Goal: Navigation & Orientation: Find specific page/section

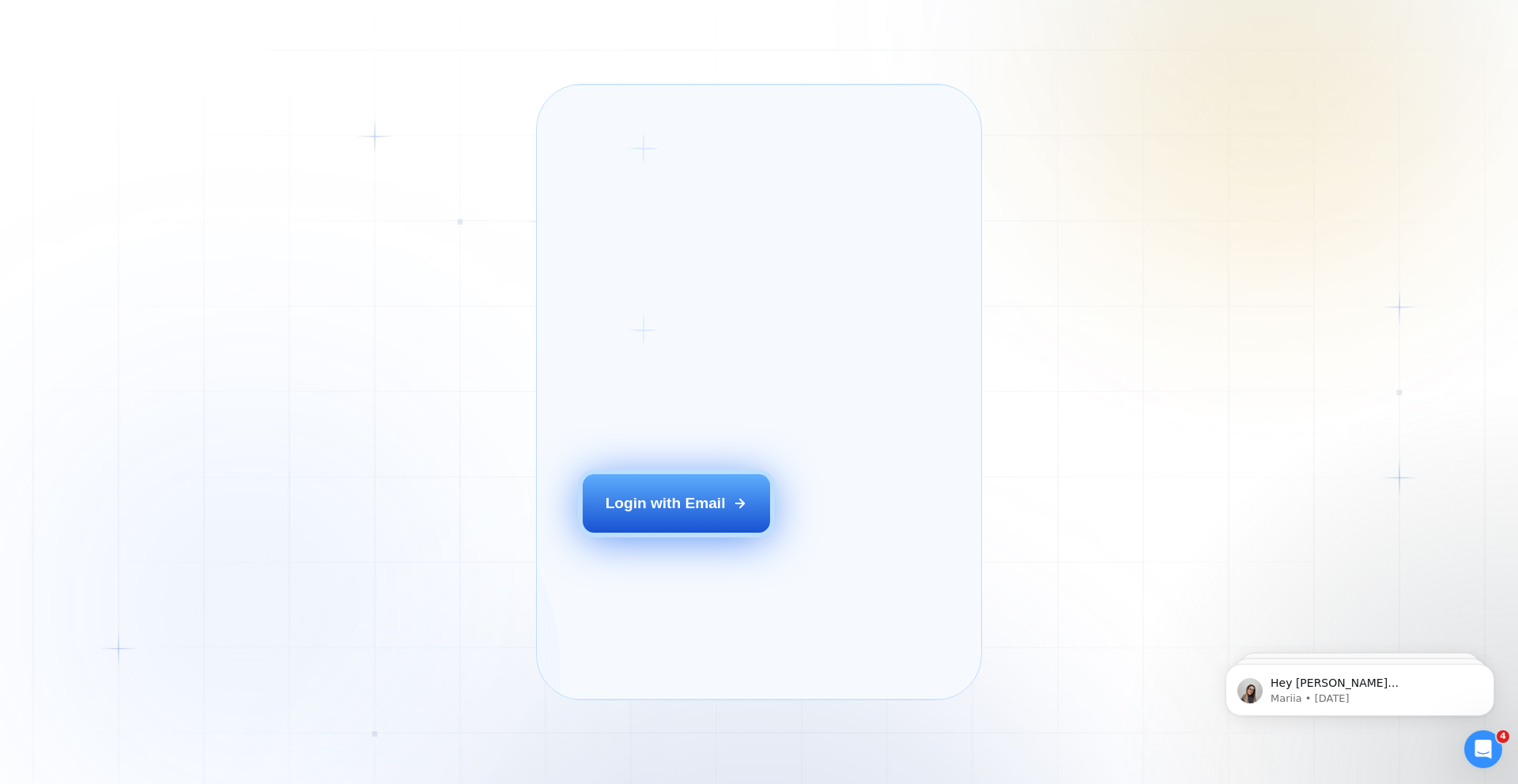
click at [689, 533] on button "Login with Email" at bounding box center [677, 502] width 188 height 58
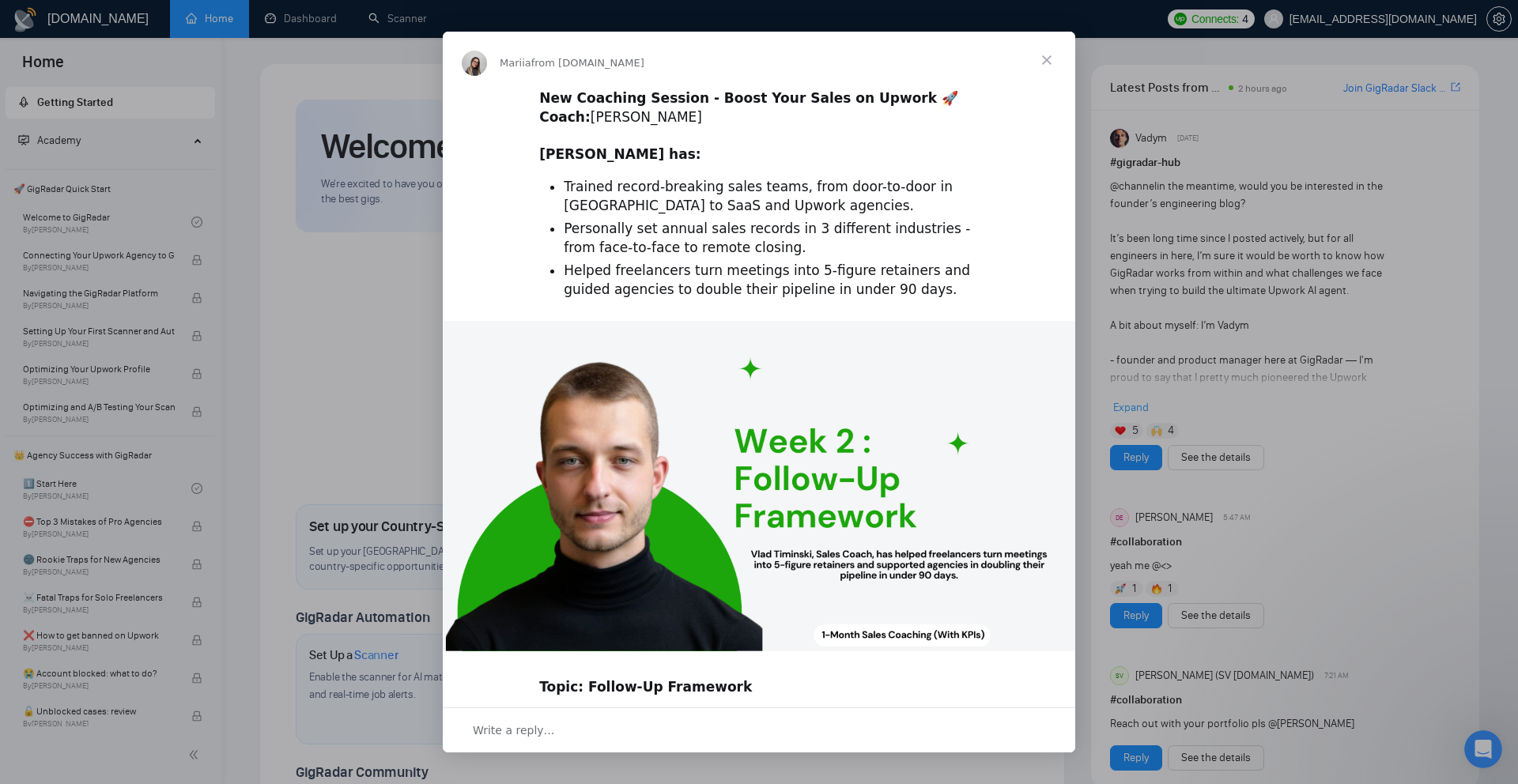
click at [1048, 61] on span "Close" at bounding box center [1047, 60] width 57 height 57
click at [1048, 61] on div "[DOMAIN_NAME] Home Dashboard Scanner Connects: 4 [EMAIL_ADDRESS][DOMAIN_NAME] W…" at bounding box center [869, 715] width 1296 height 1430
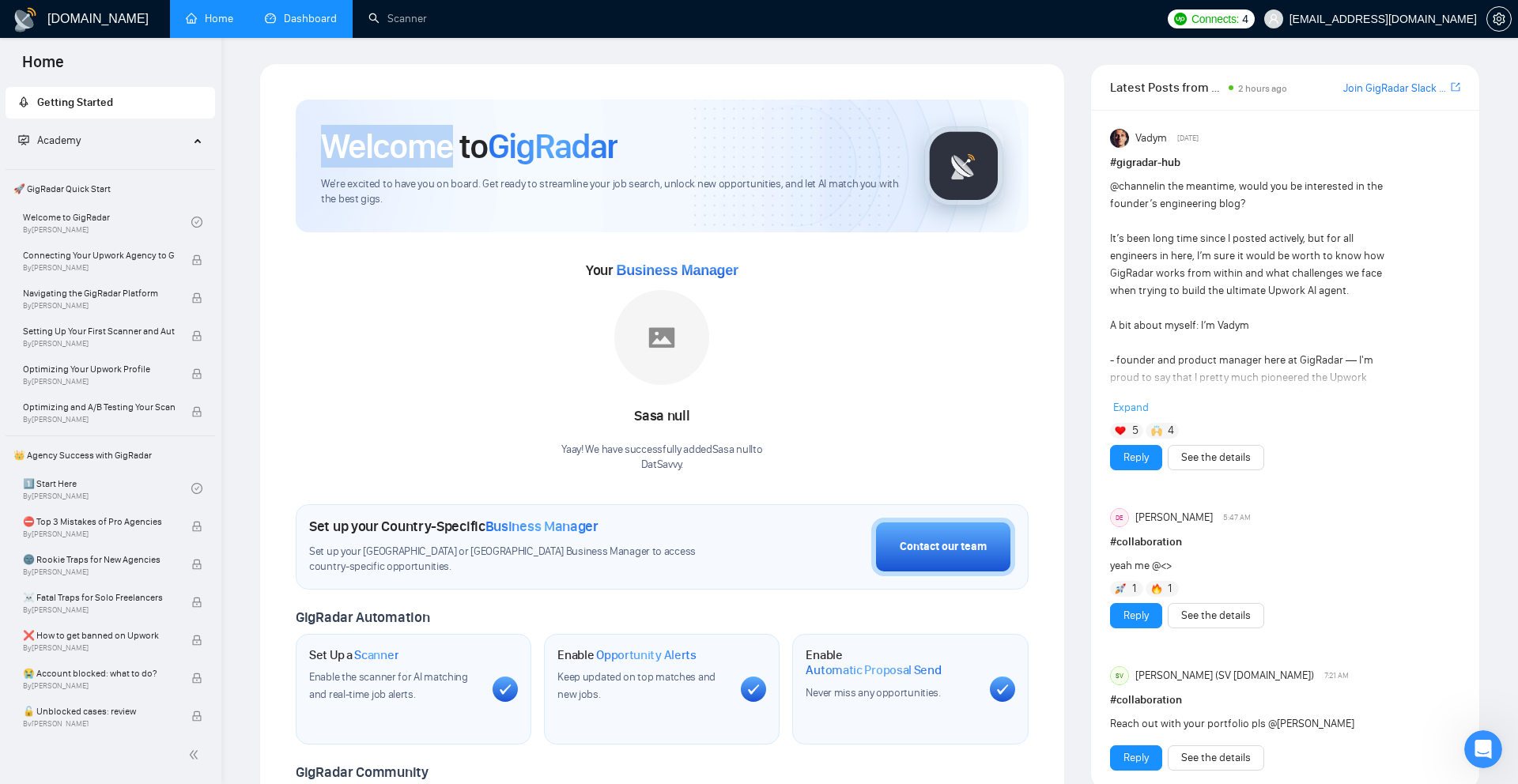
click at [299, 25] on link "Dashboard" at bounding box center [301, 18] width 72 height 14
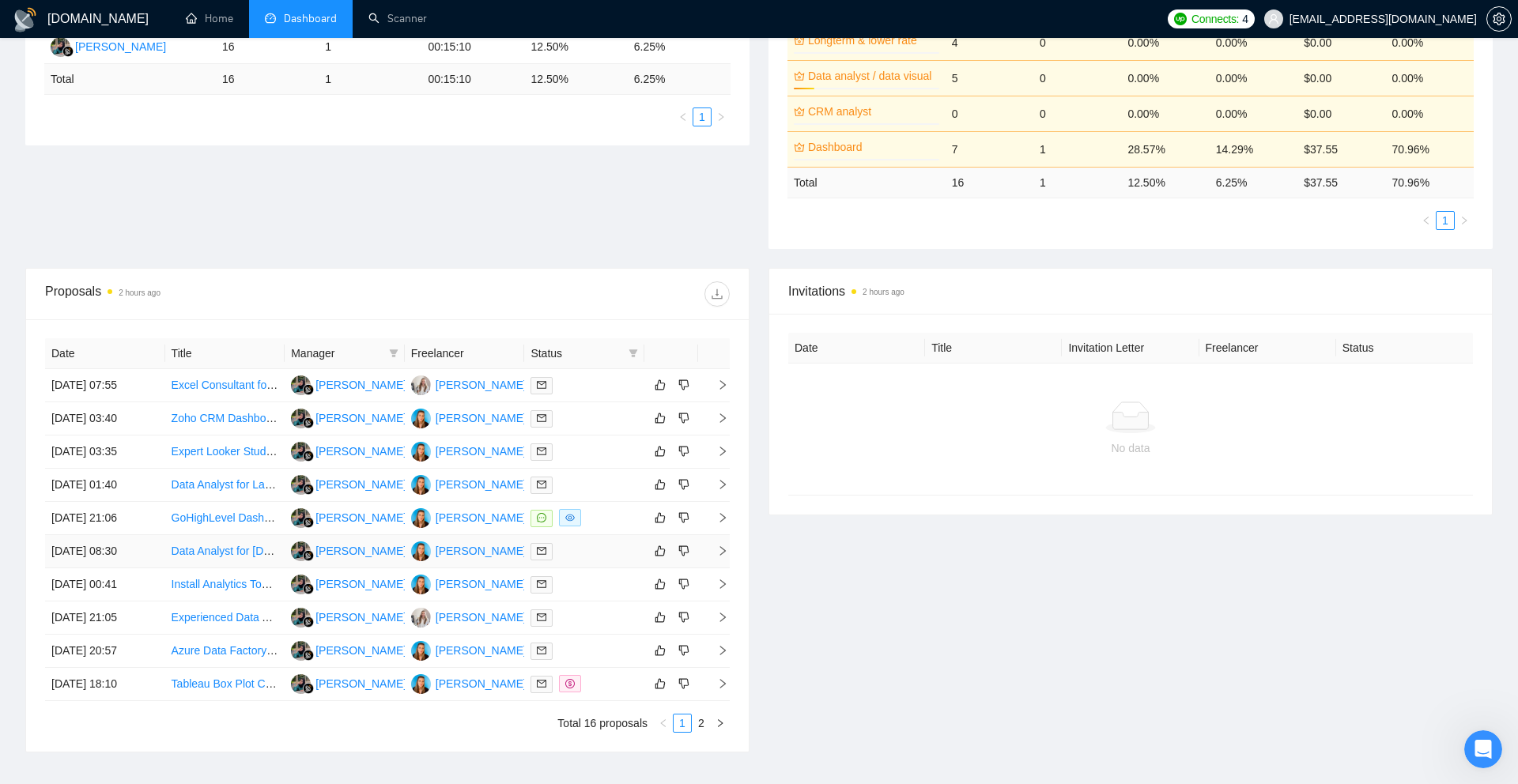
scroll to position [361, 0]
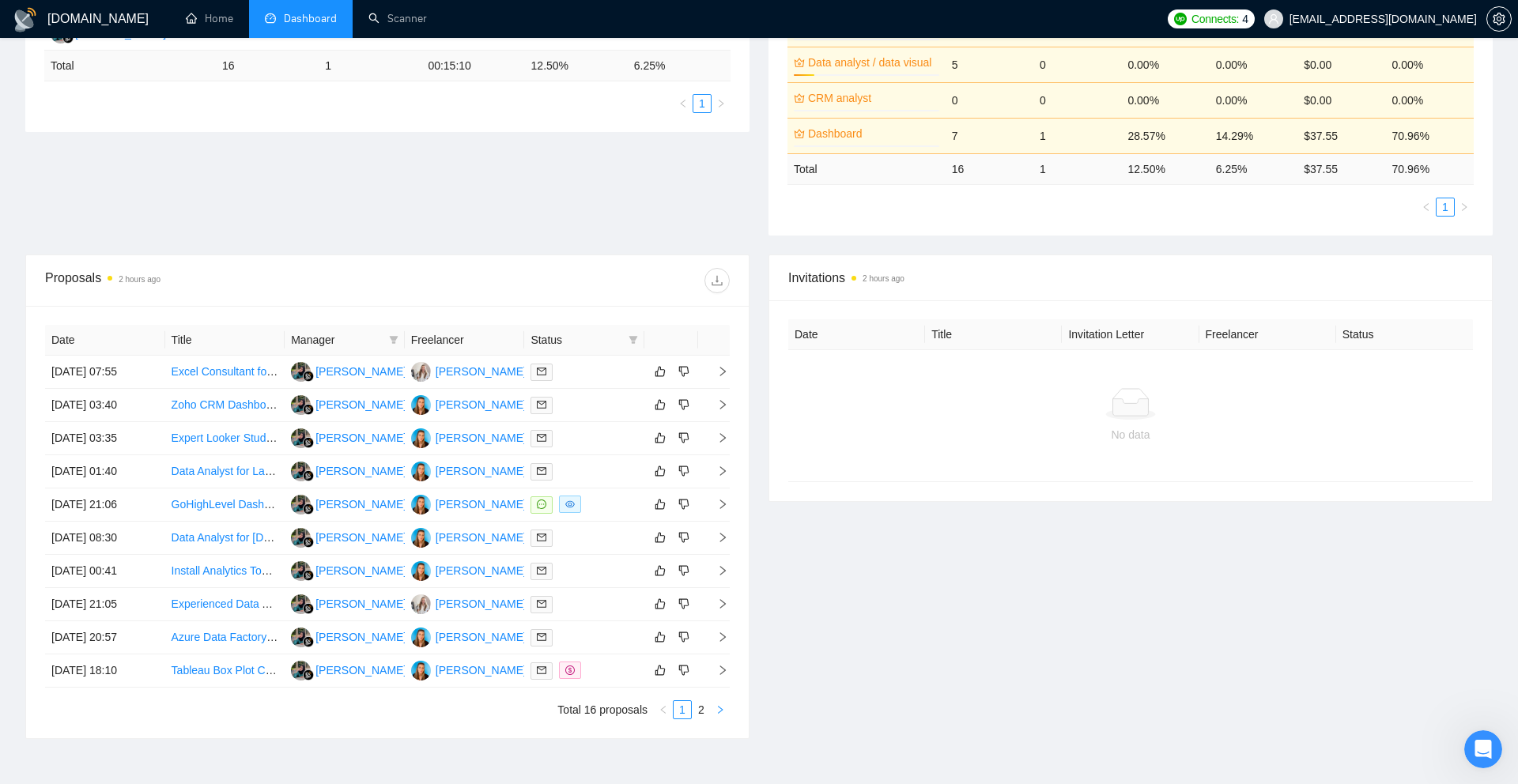
click at [723, 708] on icon "right" at bounding box center [720, 709] width 9 height 9
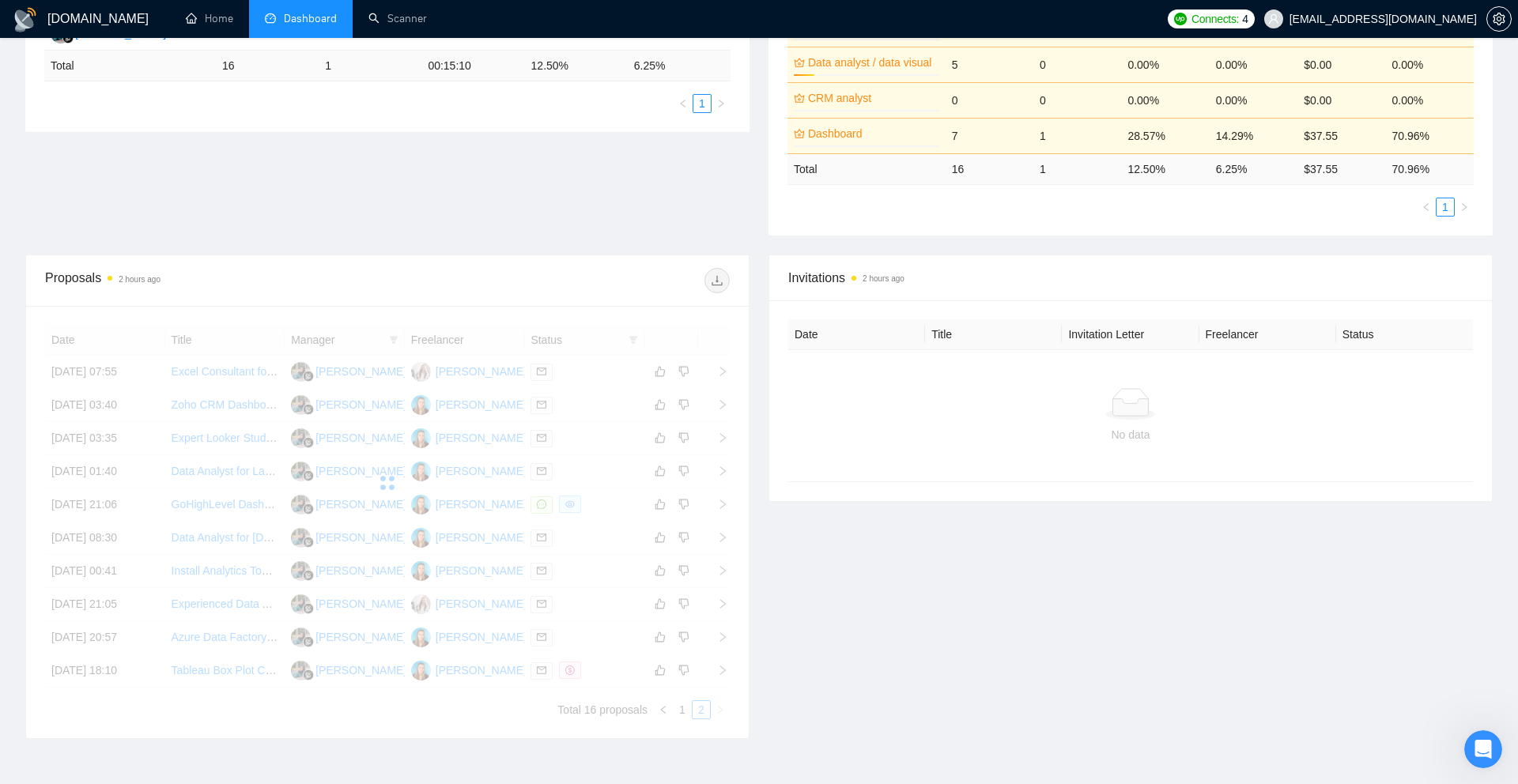
scroll to position [324, 0]
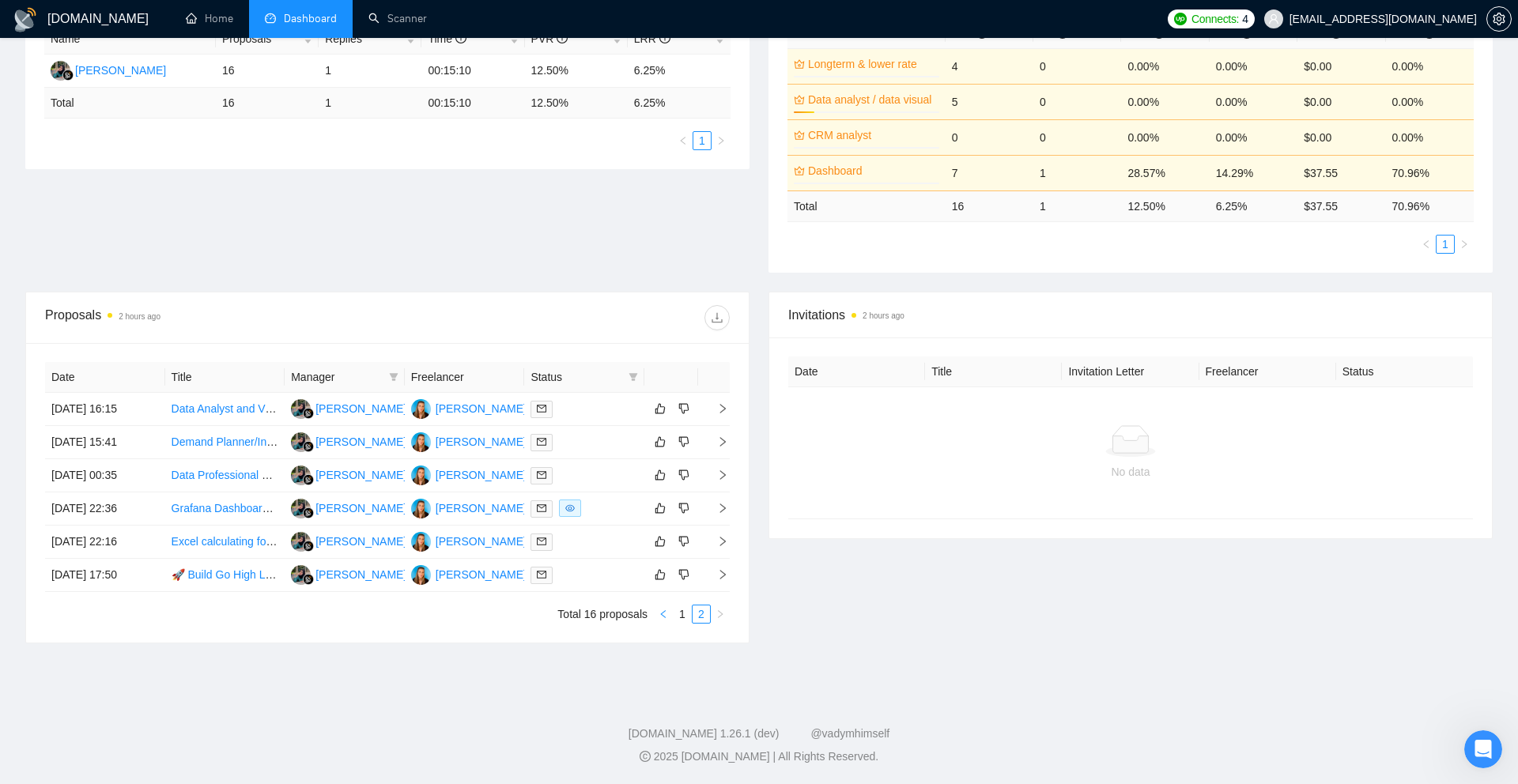
click at [666, 614] on icon "left" at bounding box center [663, 614] width 9 height 9
